Goal: Obtain resource: Download file/media

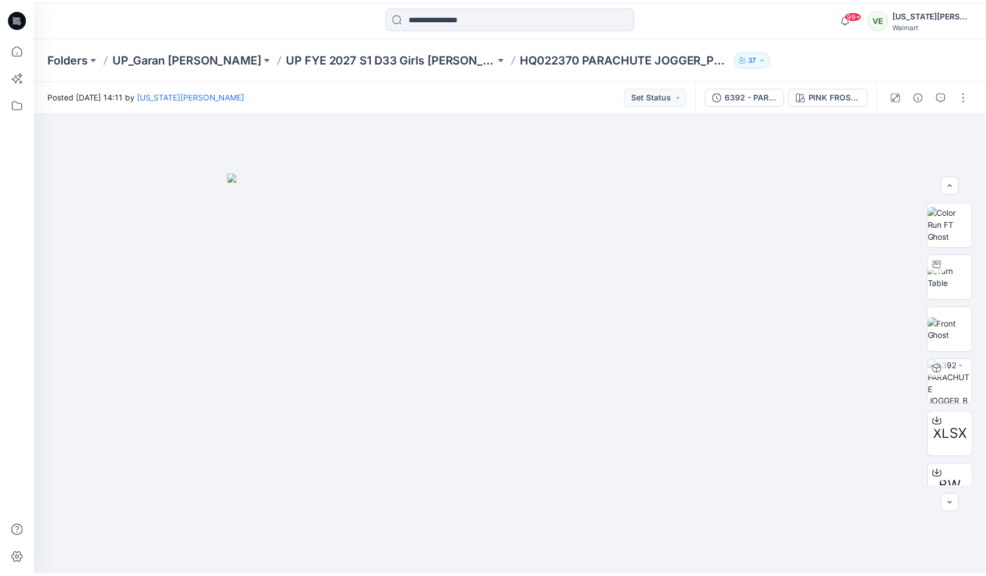
scroll to position [43, 0]
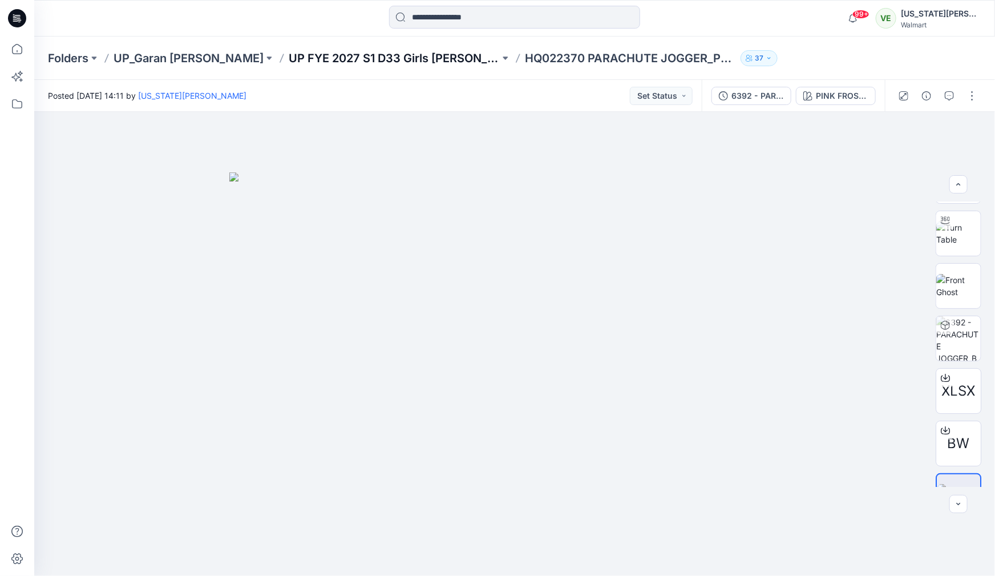
click at [366, 56] on p "UP FYE 2027 S1 D33 Girls Littles" at bounding box center [394, 58] width 211 height 16
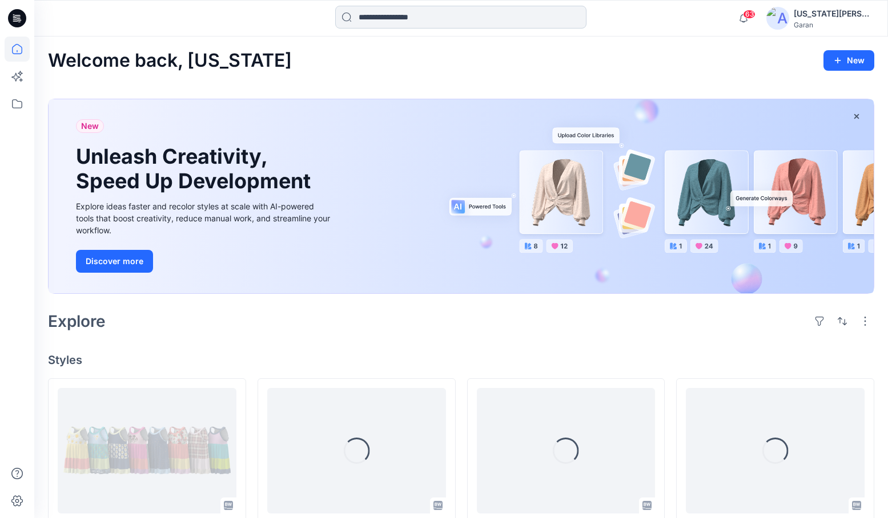
click at [479, 9] on input at bounding box center [460, 17] width 251 height 23
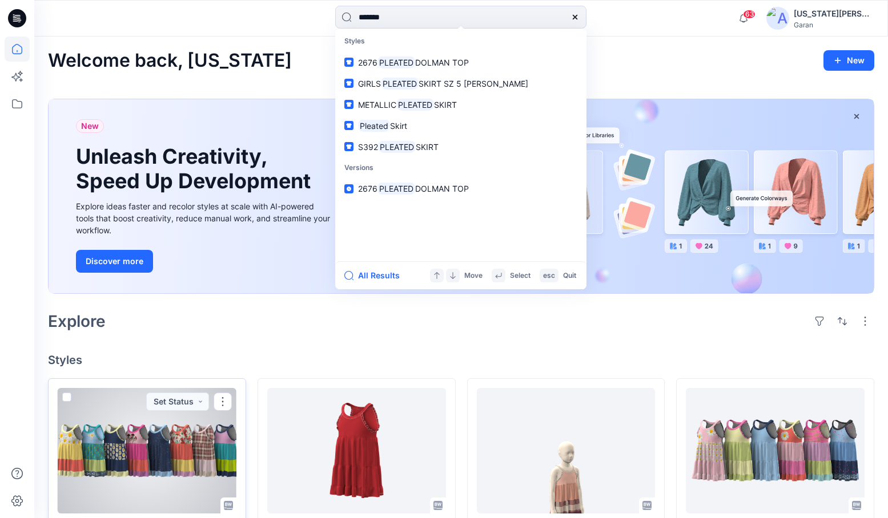
type input "*******"
click at [137, 439] on div at bounding box center [147, 451] width 179 height 126
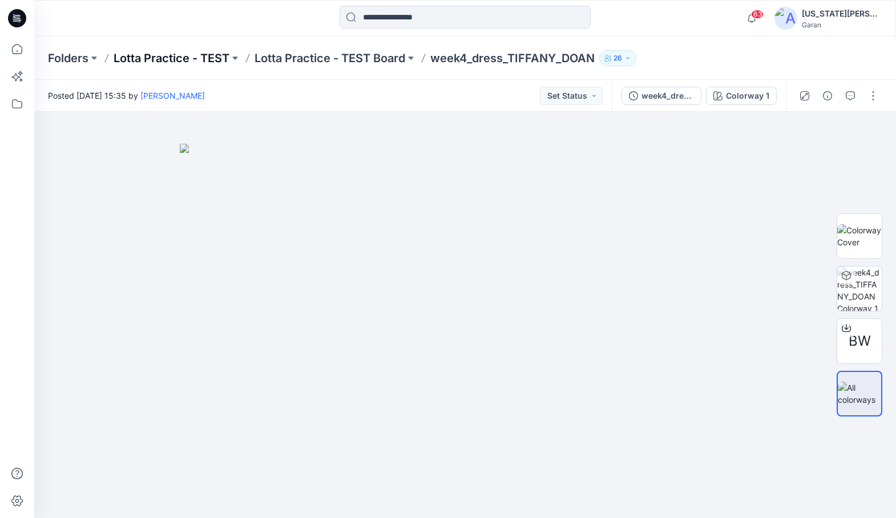
click at [195, 61] on p "Lotta Practice - TEST" at bounding box center [172, 58] width 116 height 16
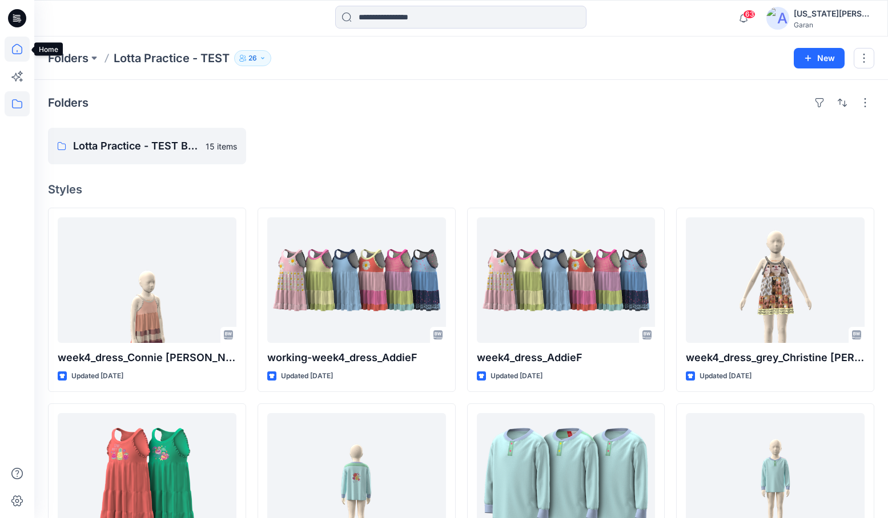
click at [15, 53] on icon at bounding box center [17, 49] width 25 height 25
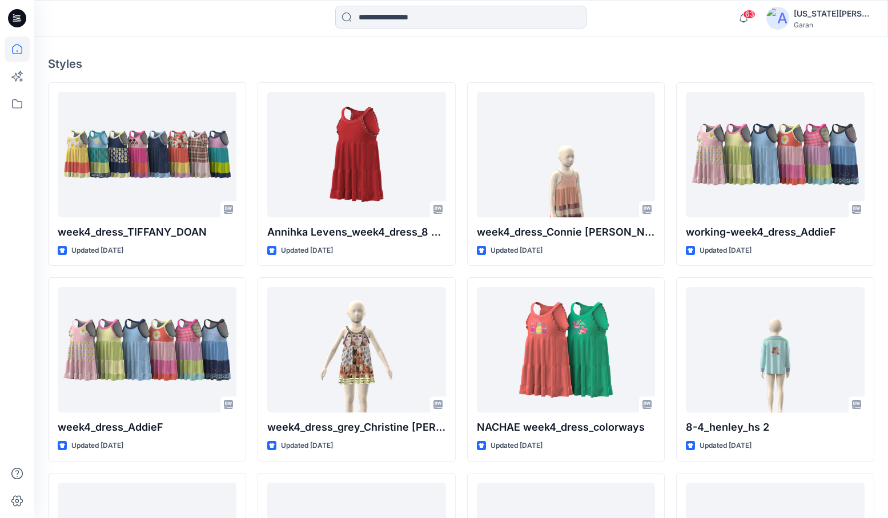
scroll to position [441, 0]
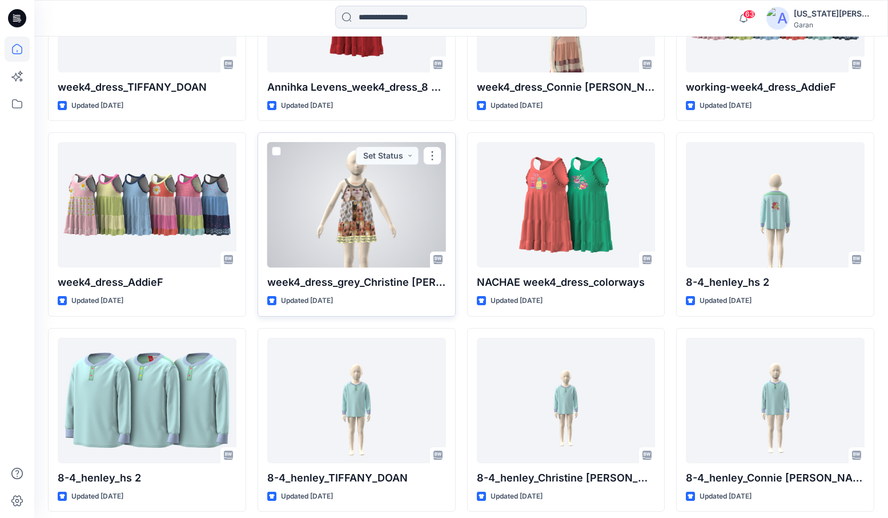
click at [328, 259] on div at bounding box center [356, 205] width 179 height 126
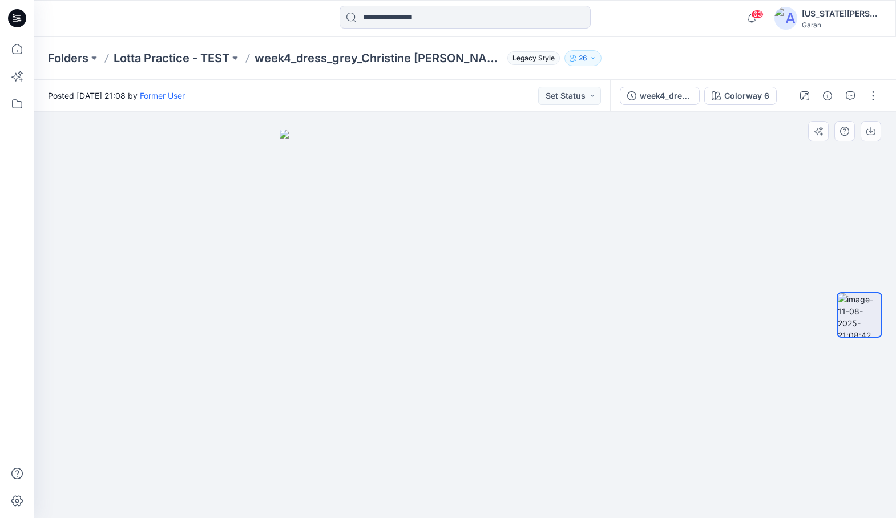
drag, startPoint x: 389, startPoint y: 305, endPoint x: 348, endPoint y: 308, distance: 41.8
click at [348, 308] on img at bounding box center [465, 324] width 371 height 389
click at [18, 47] on icon at bounding box center [17, 49] width 25 height 25
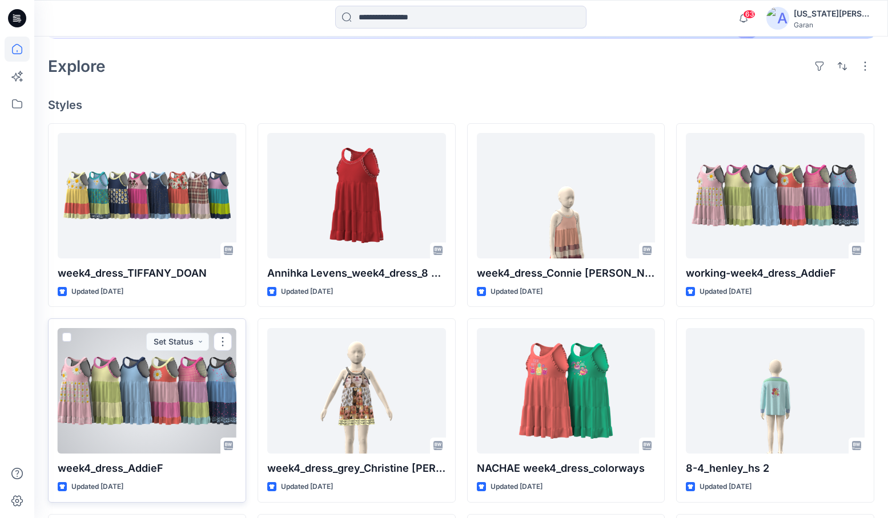
scroll to position [254, 0]
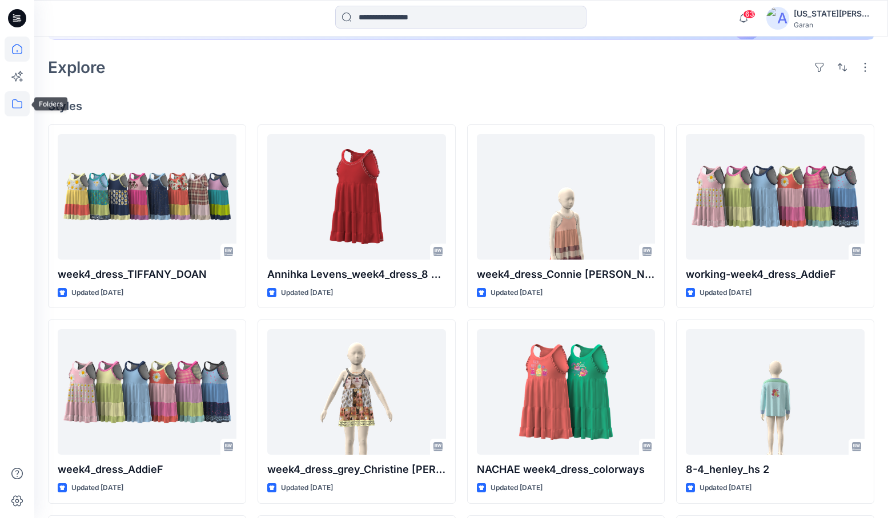
click at [25, 105] on icon at bounding box center [17, 103] width 25 height 25
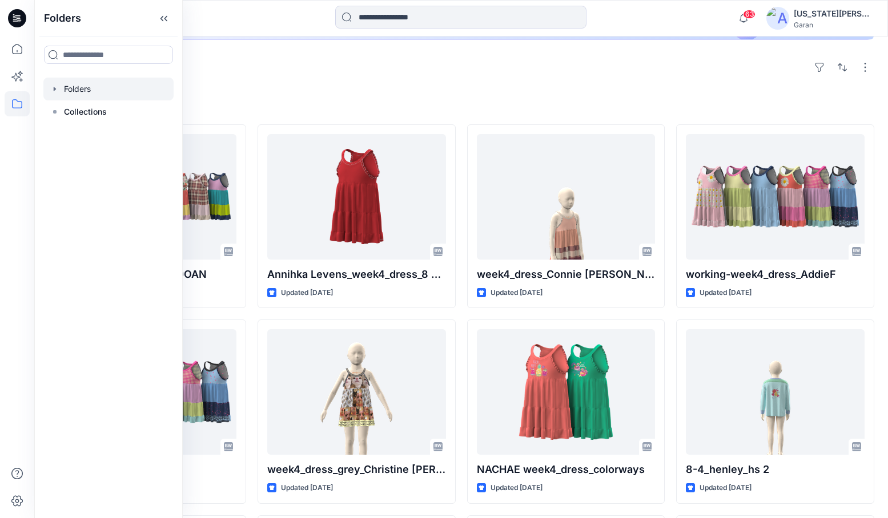
click at [99, 87] on div at bounding box center [108, 89] width 130 height 23
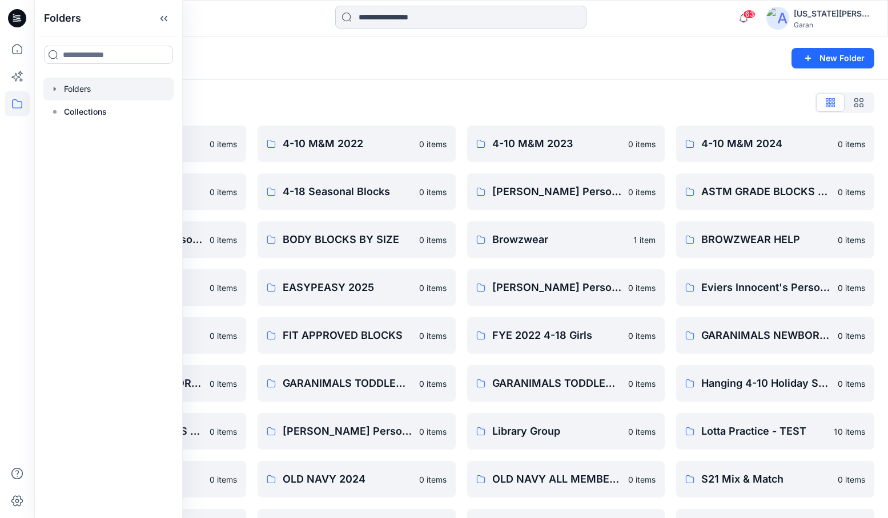
click at [509, 17] on input at bounding box center [460, 17] width 251 height 23
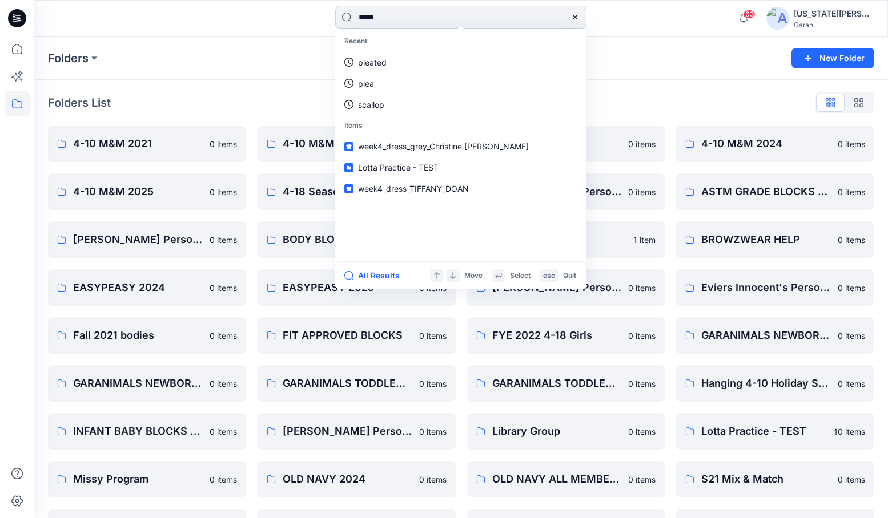
type input "******"
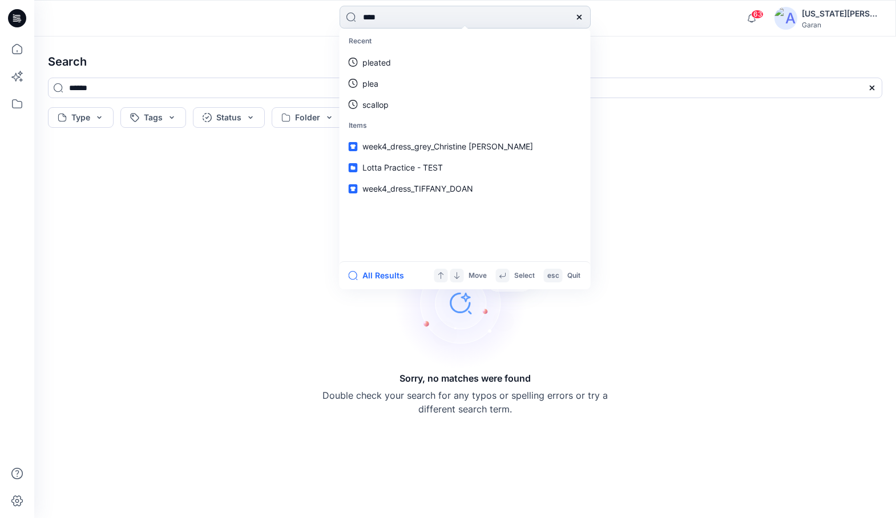
type input "*****"
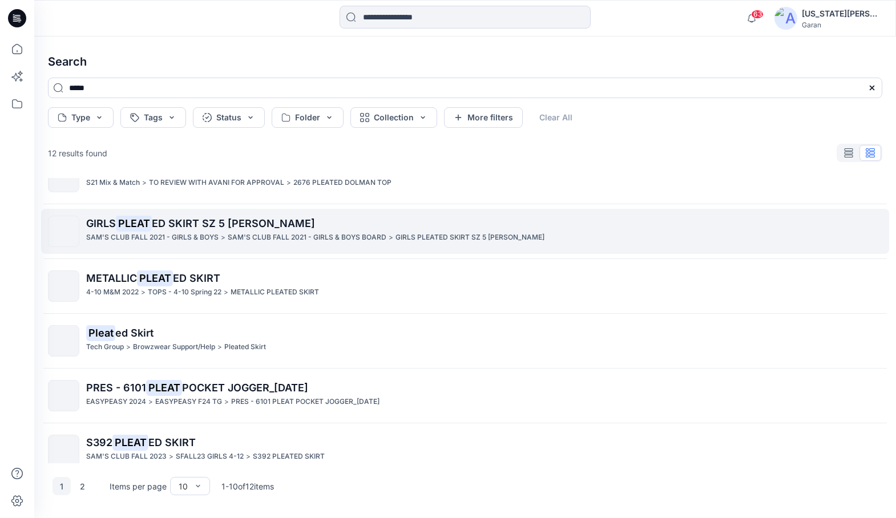
scroll to position [29, 0]
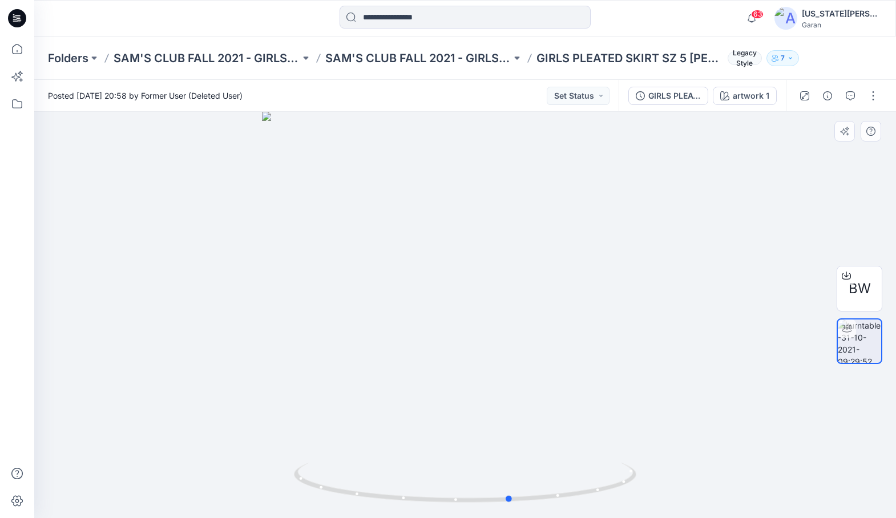
drag, startPoint x: 363, startPoint y: 300, endPoint x: 409, endPoint y: 281, distance: 49.6
click at [409, 281] on div at bounding box center [465, 315] width 862 height 406
click at [847, 280] on div at bounding box center [846, 276] width 18 height 18
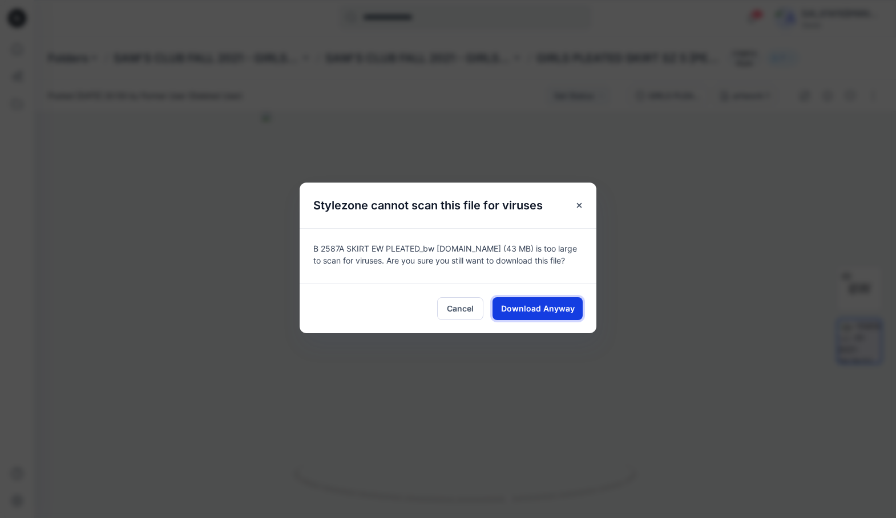
click at [528, 308] on span "Download Anyway" at bounding box center [538, 309] width 74 height 12
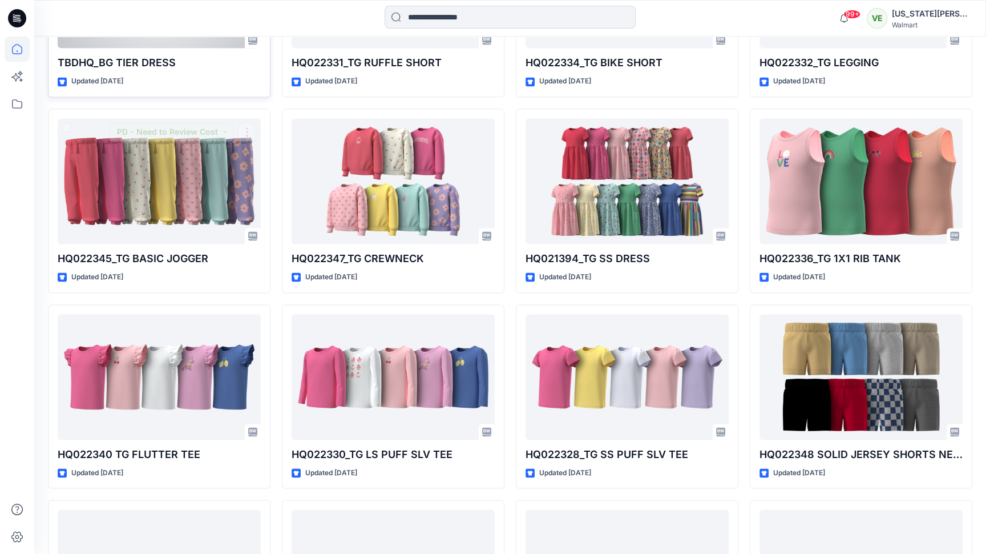
scroll to position [1639, 0]
click at [23, 95] on icon at bounding box center [17, 103] width 25 height 25
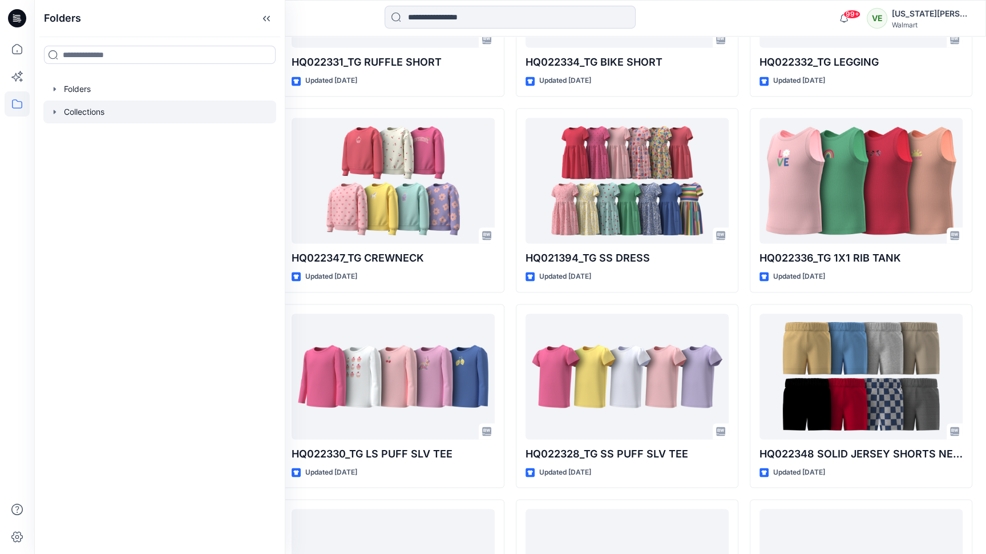
click at [74, 120] on div at bounding box center [159, 111] width 233 height 23
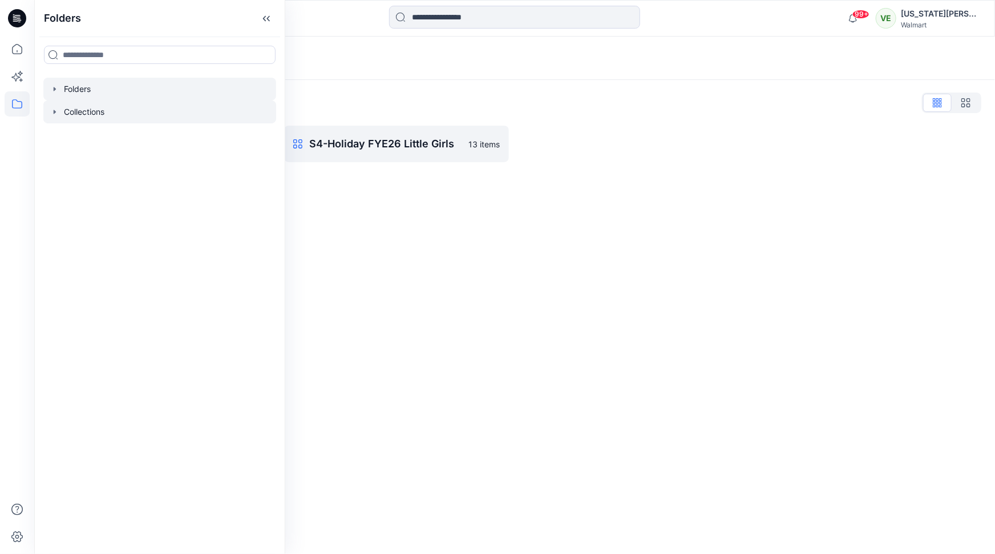
click at [181, 87] on div at bounding box center [159, 89] width 233 height 23
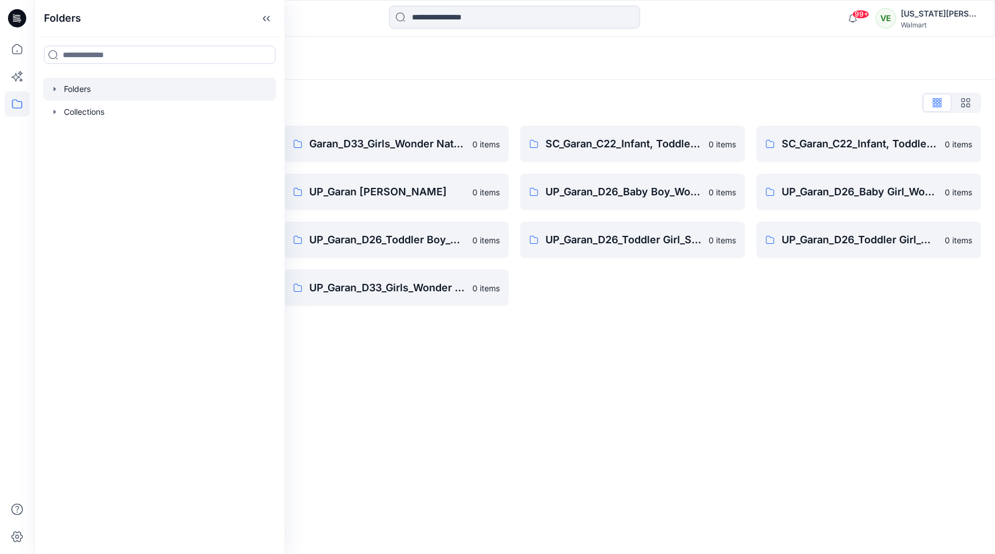
click at [506, 94] on div "Folders List" at bounding box center [515, 103] width 934 height 18
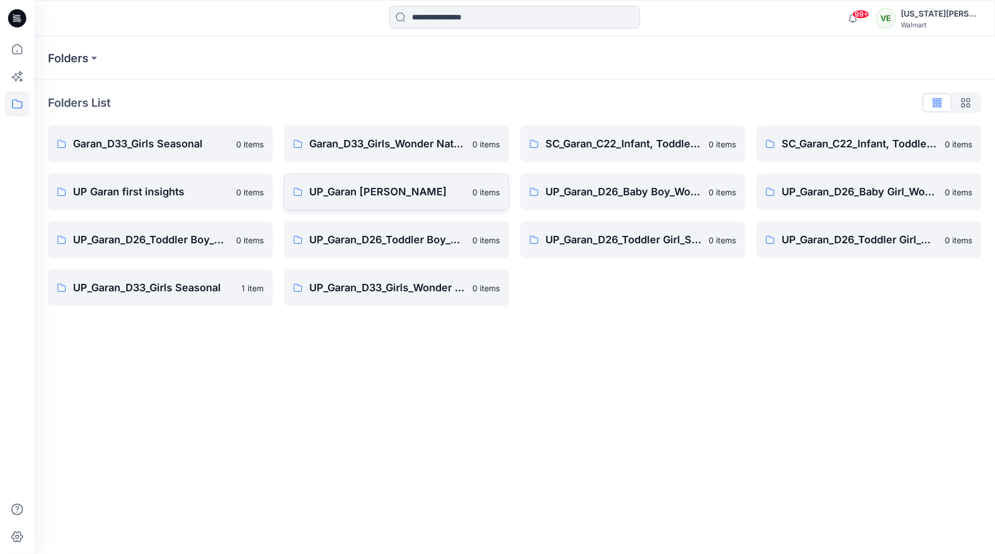
click at [411, 180] on link "UP_Garan Littles 0 items" at bounding box center [396, 192] width 225 height 37
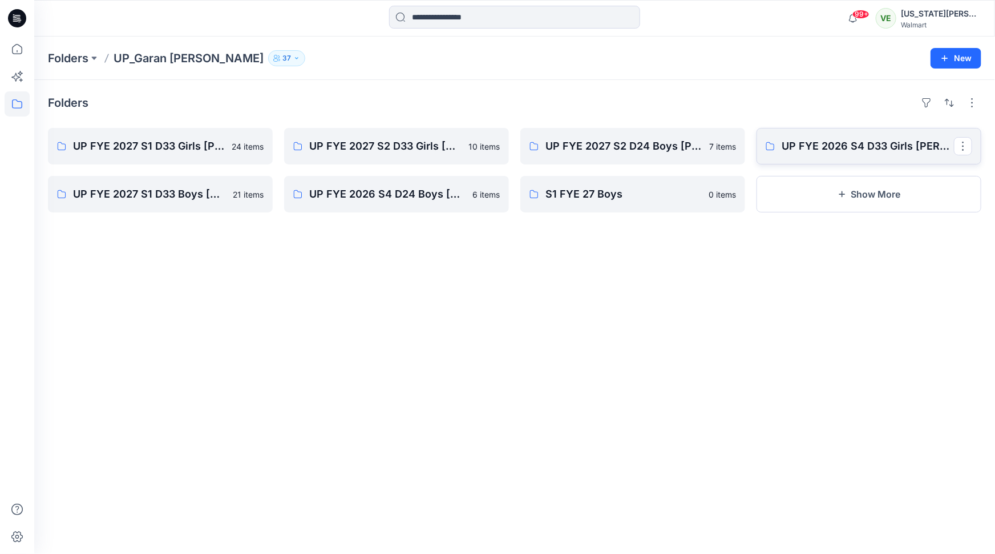
click at [838, 129] on link "UP FYE 2026 S4 D33 Girls Littles" at bounding box center [869, 146] width 225 height 37
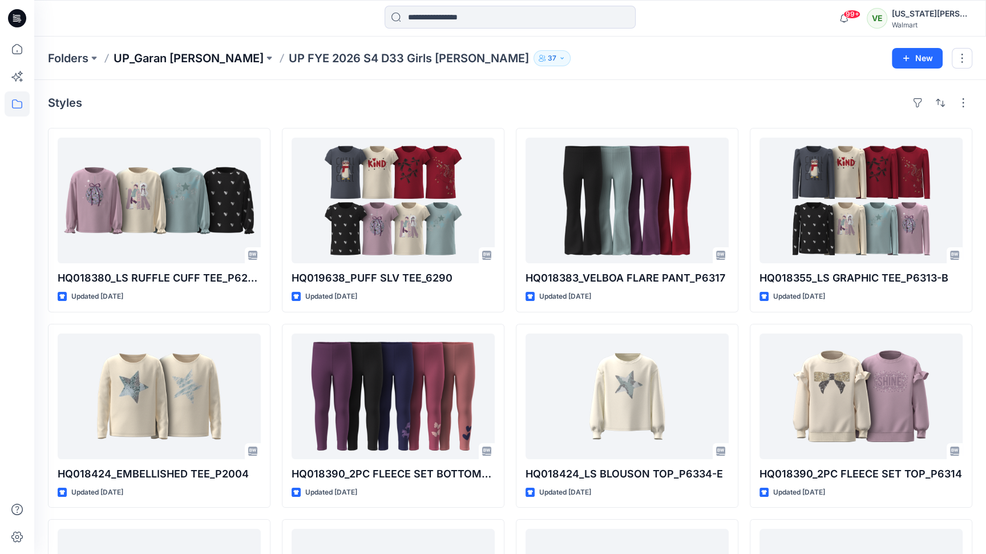
click at [173, 57] on p "UP_Garan Littles" at bounding box center [189, 58] width 150 height 16
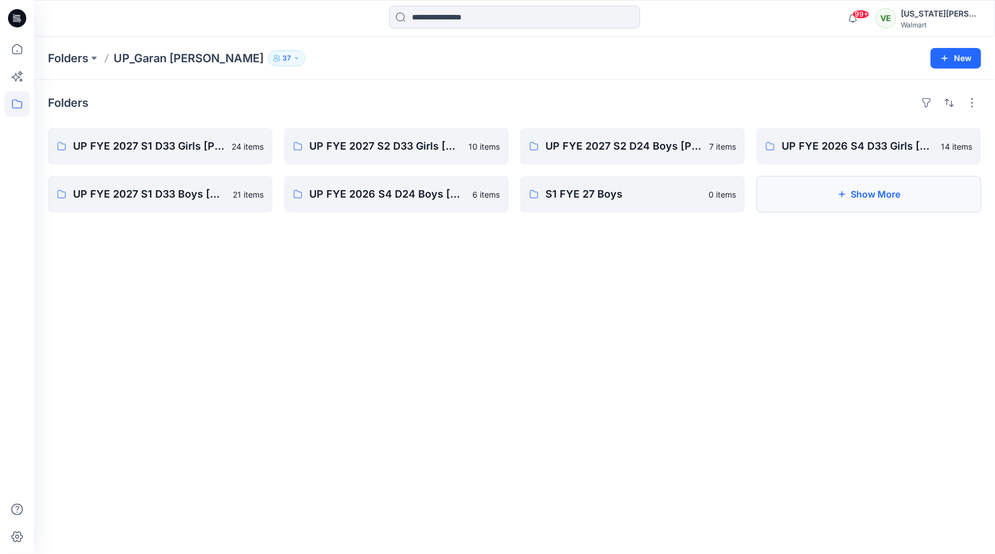
click at [787, 197] on button "Show More" at bounding box center [869, 194] width 225 height 37
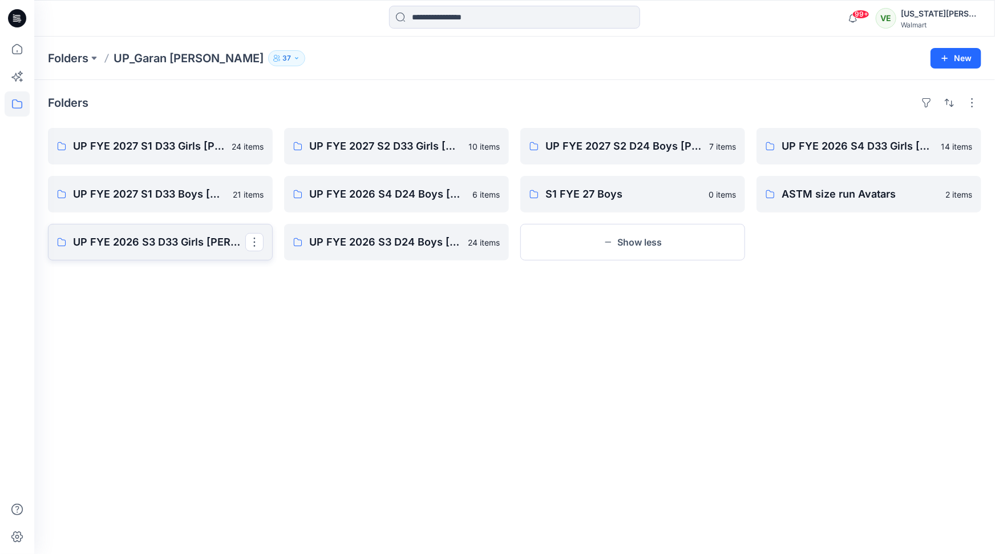
click at [146, 252] on link "UP FYE 2026 S3 D33 Girls Littles" at bounding box center [160, 242] width 225 height 37
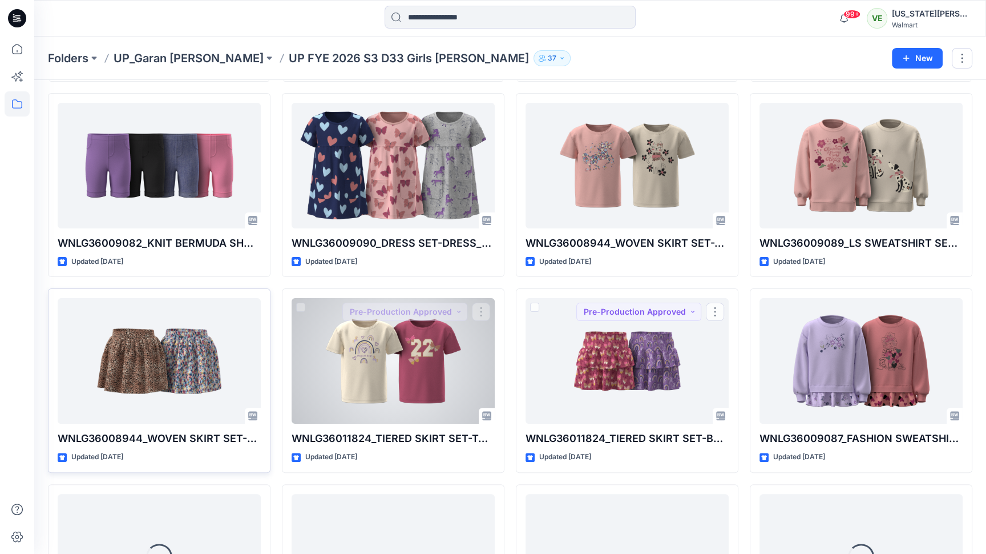
scroll to position [231, 0]
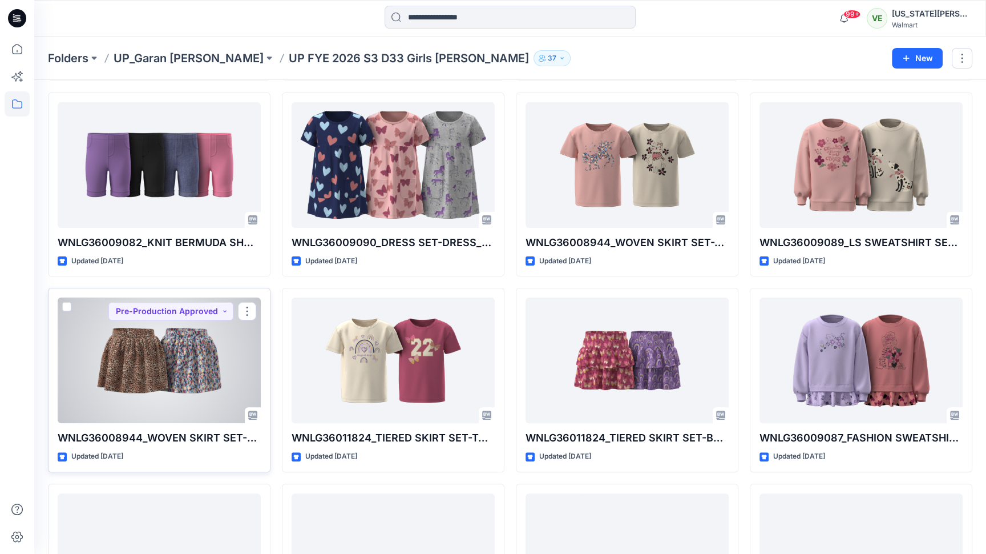
click at [181, 365] on div at bounding box center [159, 360] width 203 height 126
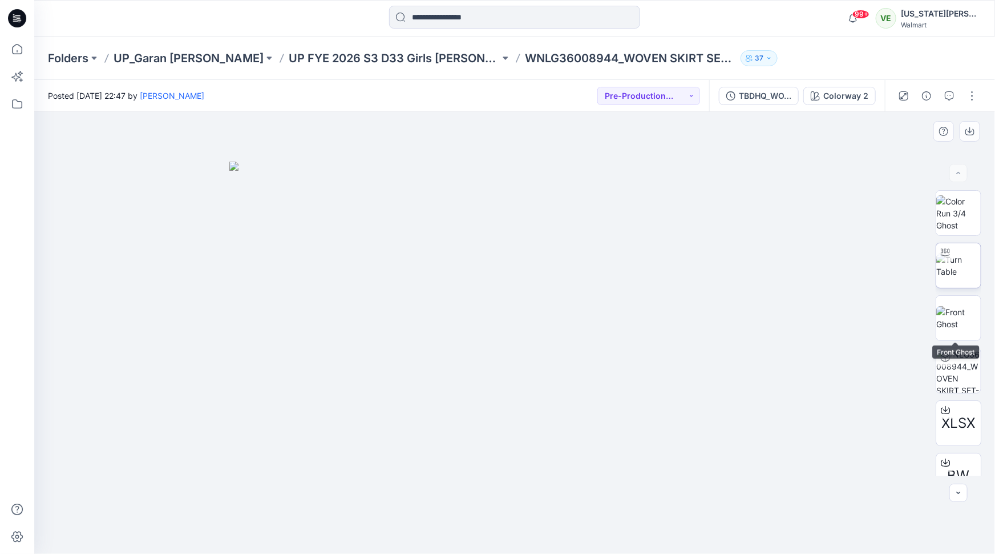
click at [965, 262] on img at bounding box center [959, 265] width 45 height 24
drag, startPoint x: 518, startPoint y: 523, endPoint x: 495, endPoint y: 523, distance: 23.4
click at [495, 523] on icon at bounding box center [516, 519] width 345 height 43
drag, startPoint x: 529, startPoint y: 426, endPoint x: 525, endPoint y: 332, distance: 93.7
click at [525, 332] on img at bounding box center [515, 160] width 945 height 787
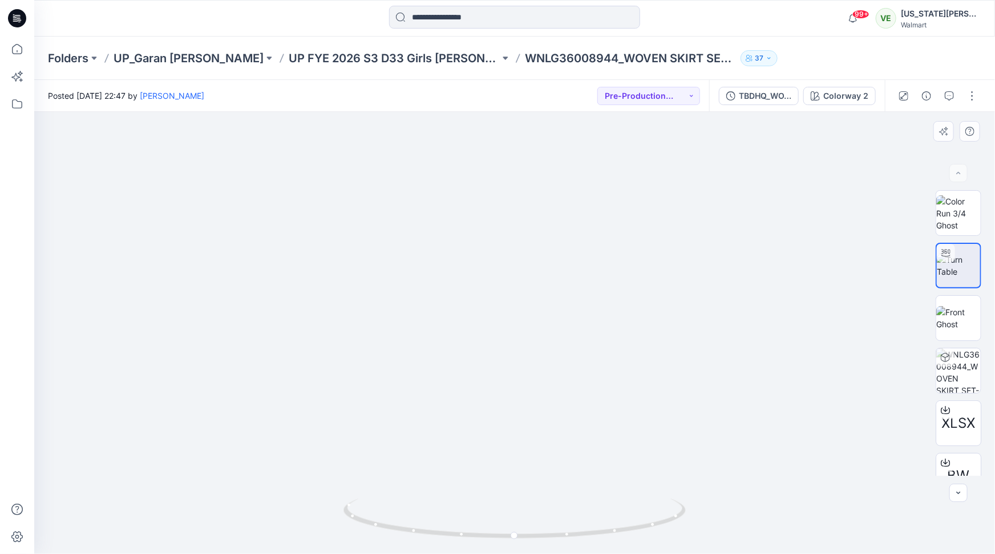
drag, startPoint x: 525, startPoint y: 346, endPoint x: 522, endPoint y: 248, distance: 97.7
click at [522, 248] on img at bounding box center [515, 111] width 945 height 884
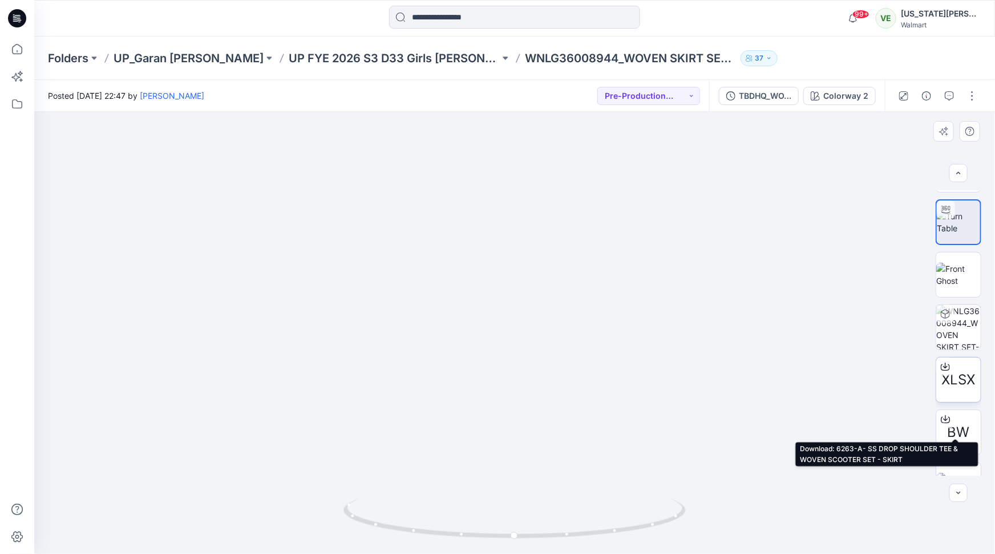
scroll to position [47, 0]
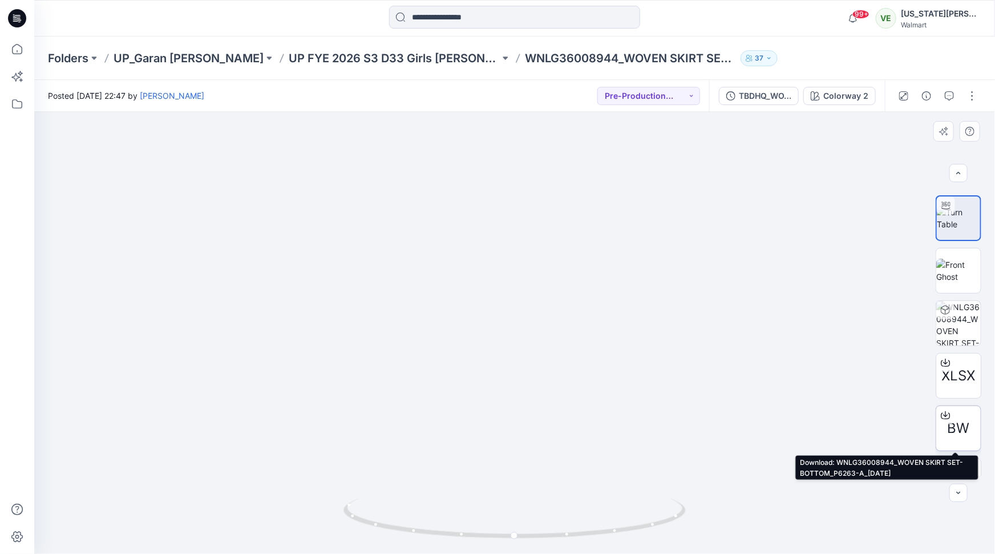
click at [943, 408] on div at bounding box center [946, 415] width 18 height 18
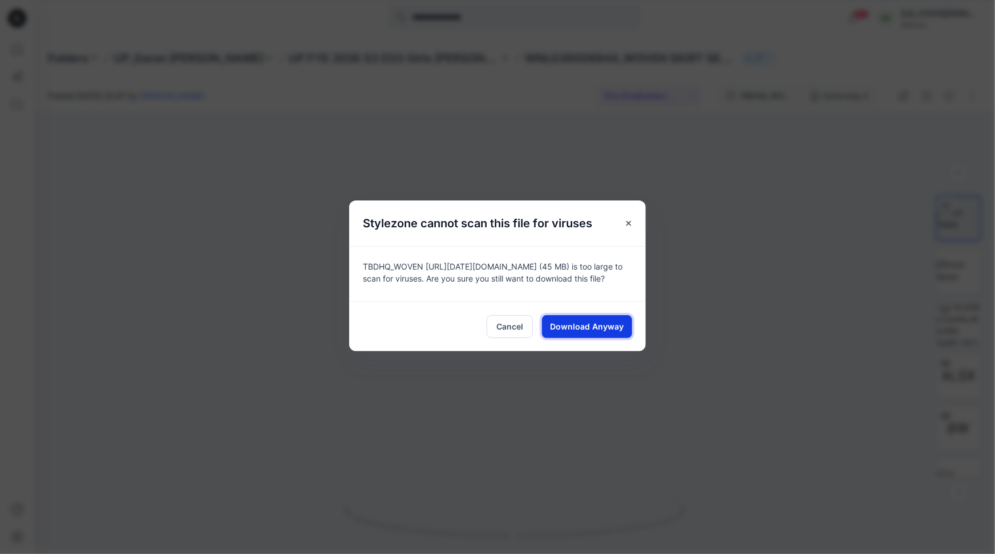
click at [587, 333] on button "Download Anyway" at bounding box center [587, 326] width 90 height 23
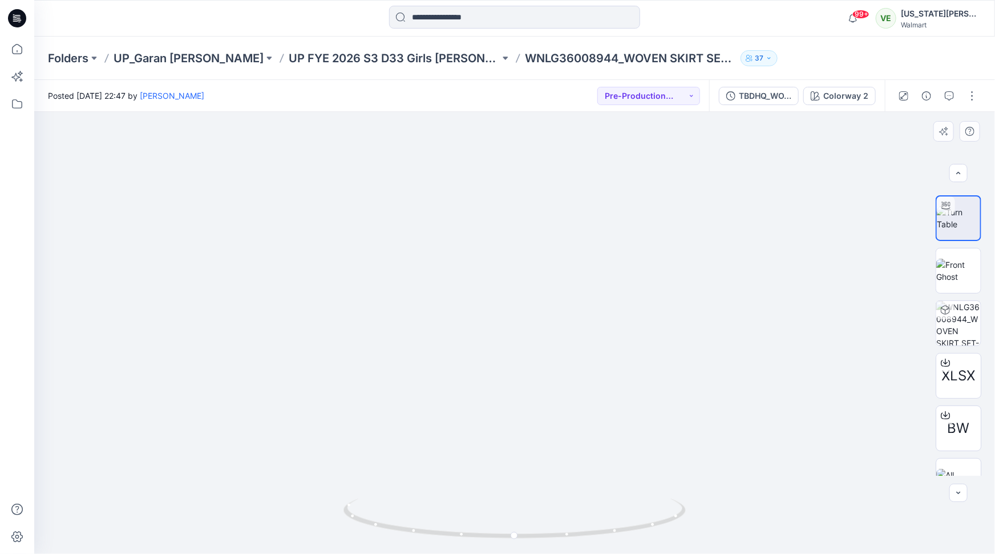
drag, startPoint x: 632, startPoint y: 399, endPoint x: 583, endPoint y: 399, distance: 49.1
click at [583, 399] on img at bounding box center [515, 113] width 945 height 880
drag, startPoint x: 538, startPoint y: 541, endPoint x: 546, endPoint y: 521, distance: 21.5
click at [546, 521] on div at bounding box center [515, 525] width 342 height 57
drag, startPoint x: 462, startPoint y: 529, endPoint x: 376, endPoint y: 530, distance: 85.6
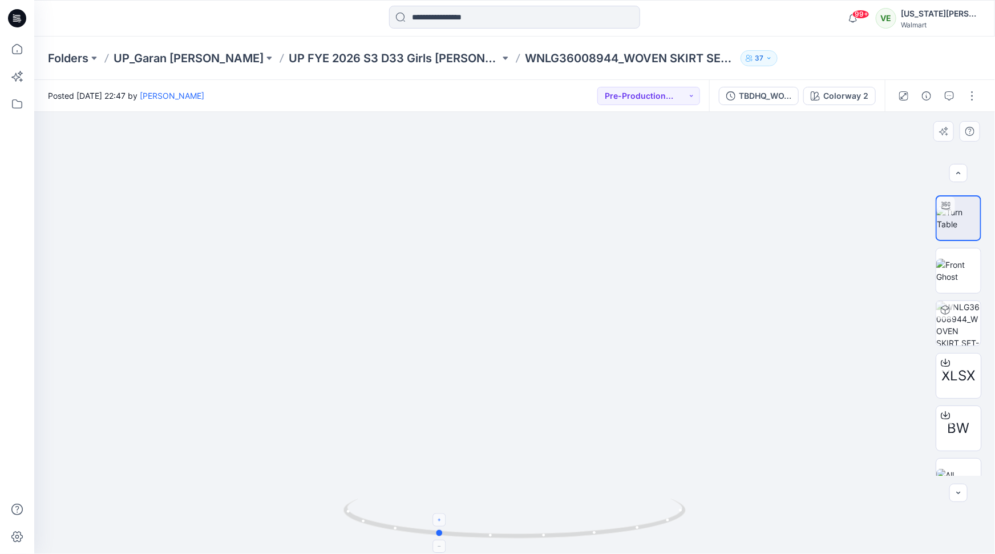
click at [376, 530] on icon at bounding box center [516, 519] width 345 height 43
